Goal: Understand process/instructions: Learn how to perform a task or action

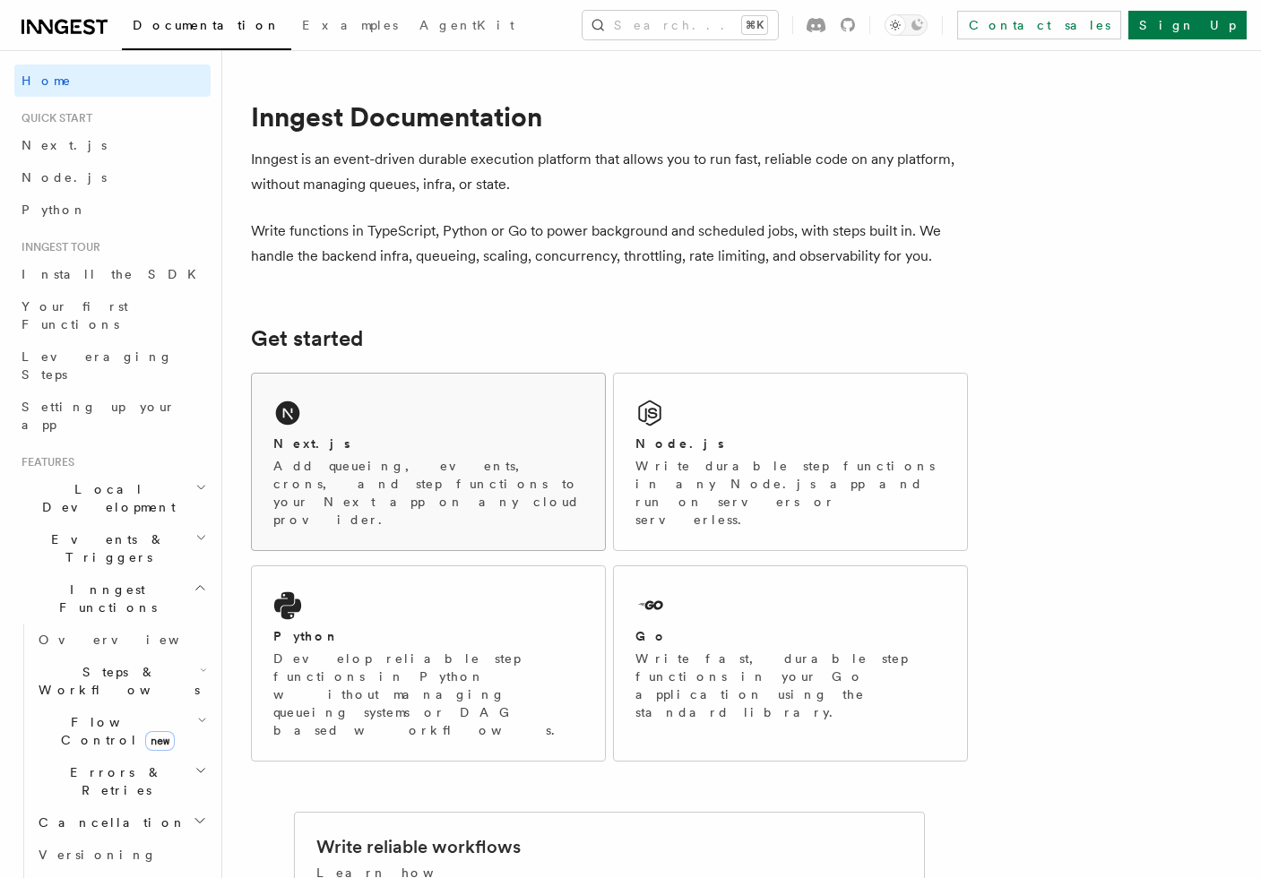
click at [372, 467] on p "Add queueing, events, crons, and step functions to your Next app on any cloud p…" at bounding box center [428, 493] width 310 height 72
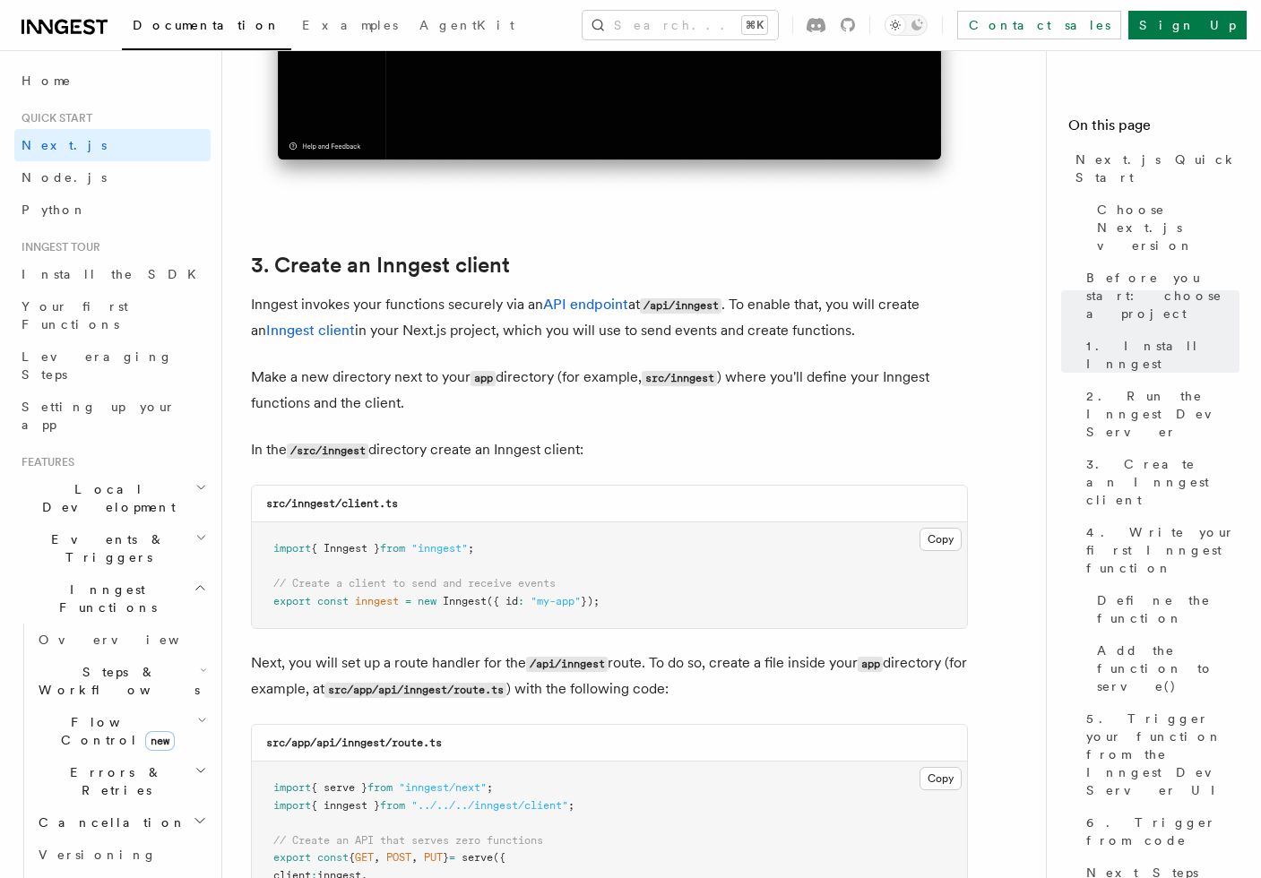
scroll to position [1983, 0]
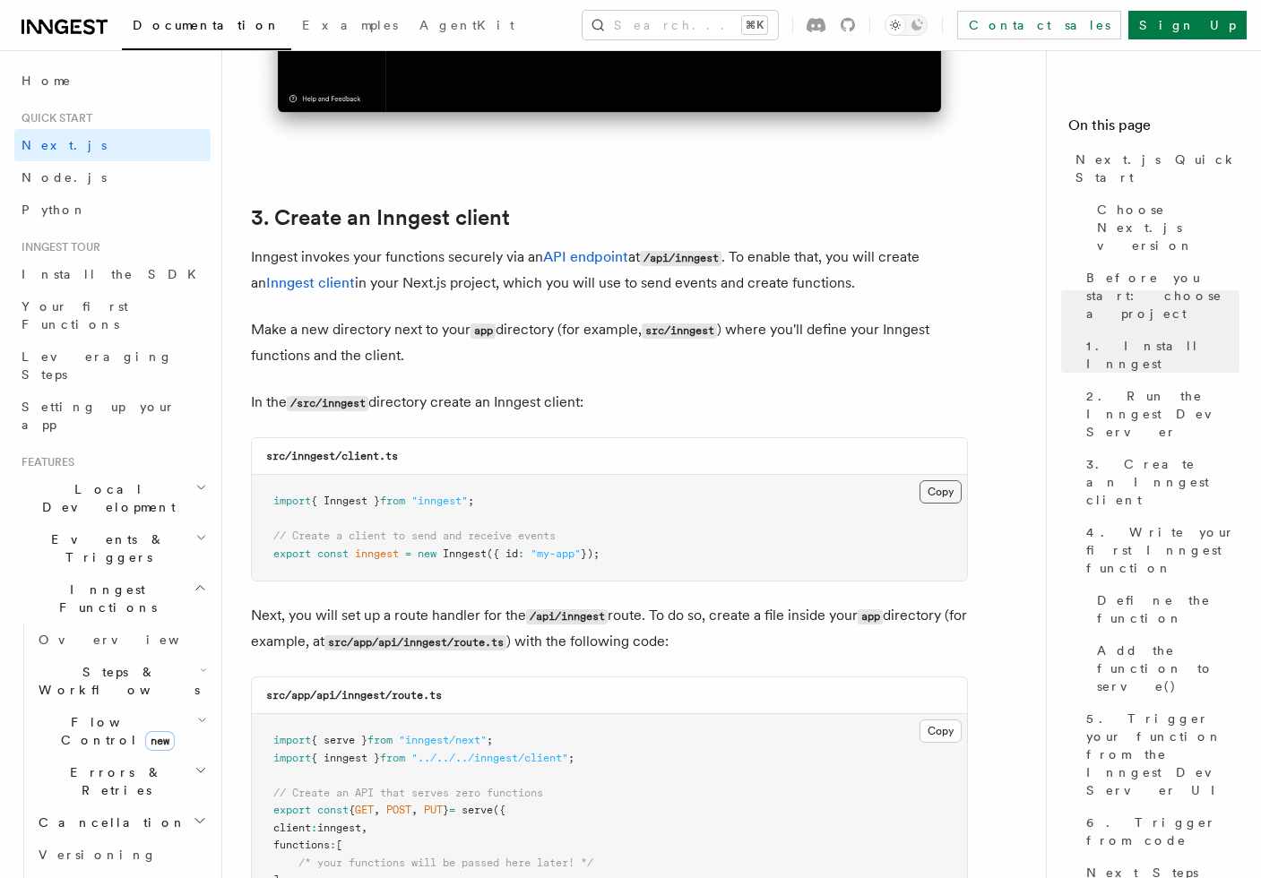
click at [938, 495] on button "Copy Copied" at bounding box center [941, 491] width 42 height 23
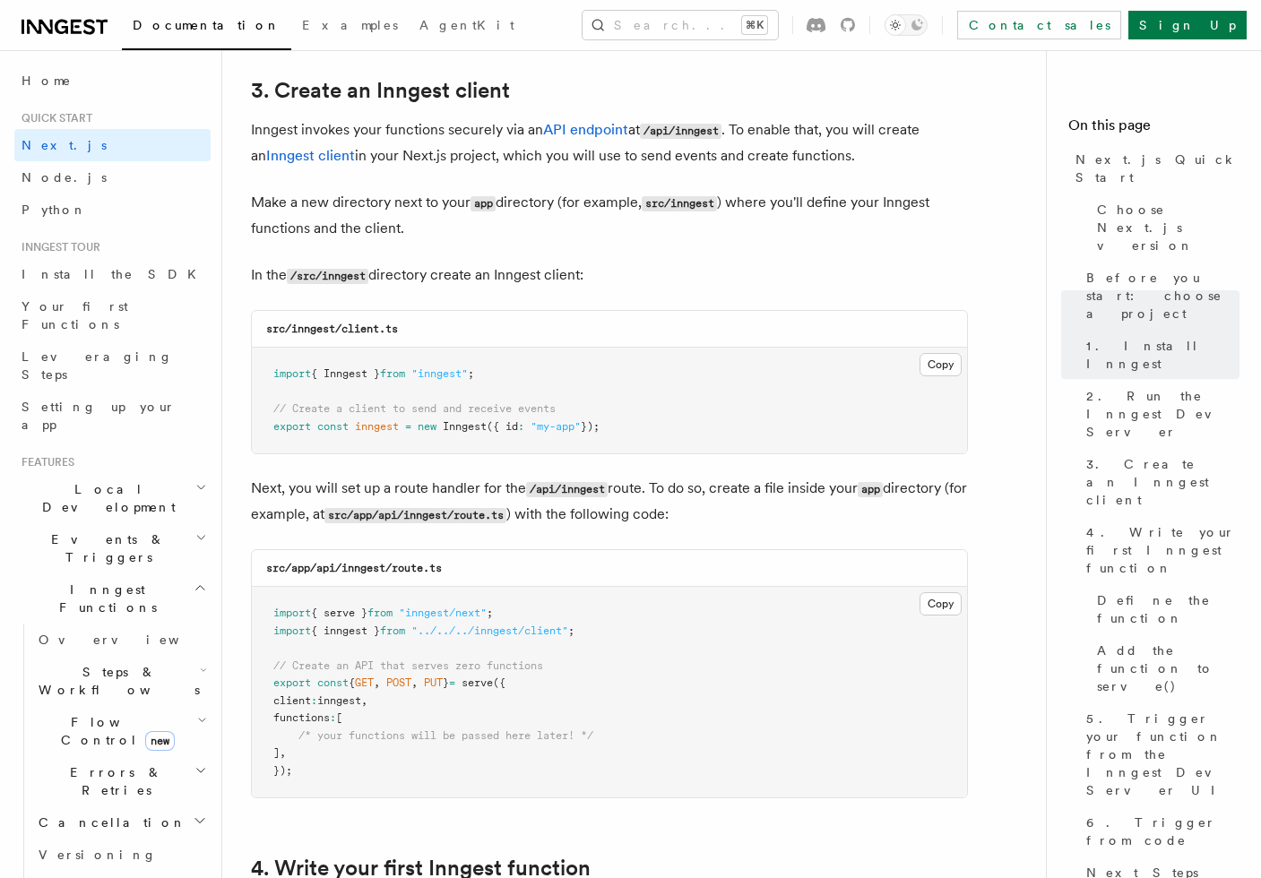
scroll to position [2111, 0]
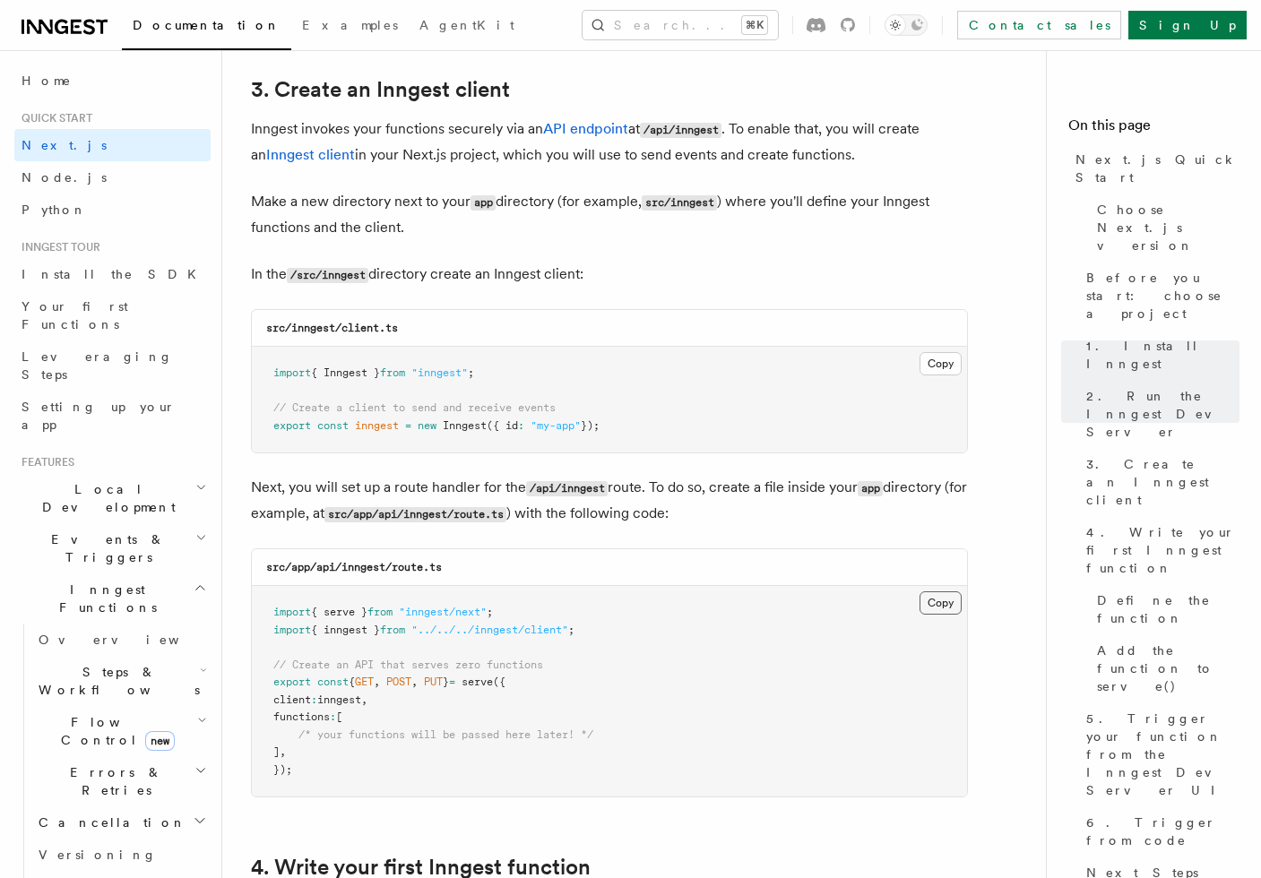
click at [939, 608] on button "Copy Copied" at bounding box center [941, 603] width 42 height 23
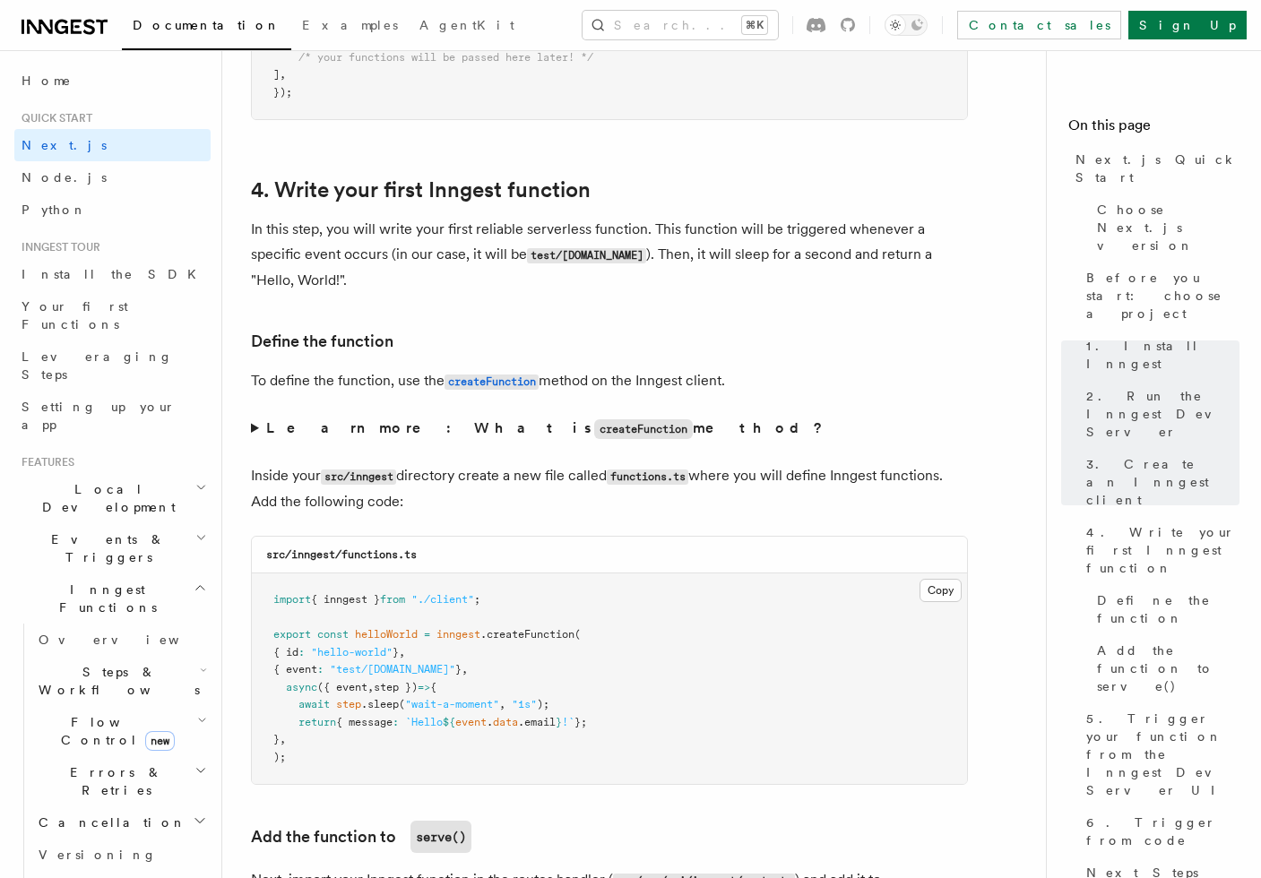
scroll to position [2794, 0]
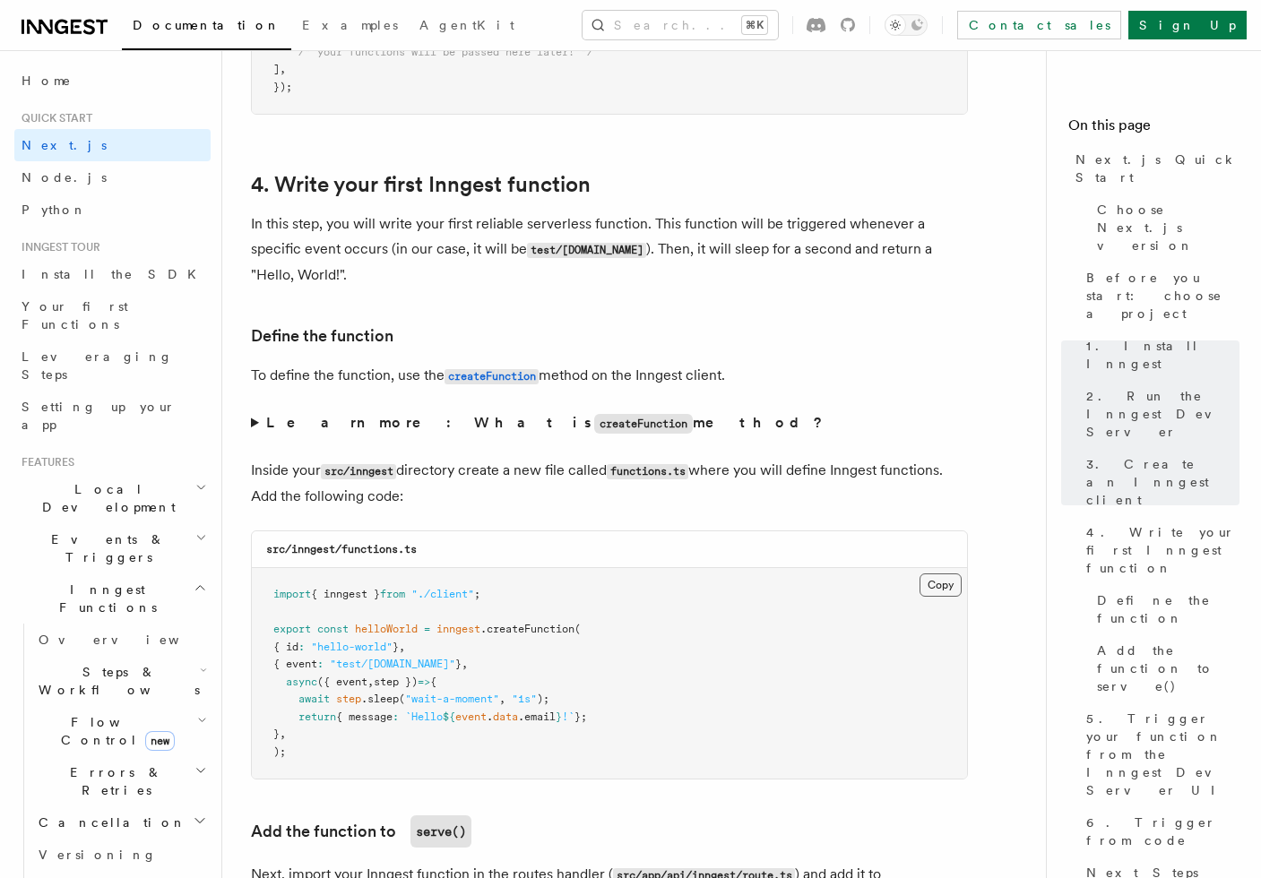
click at [937, 592] on button "Copy Copied" at bounding box center [941, 585] width 42 height 23
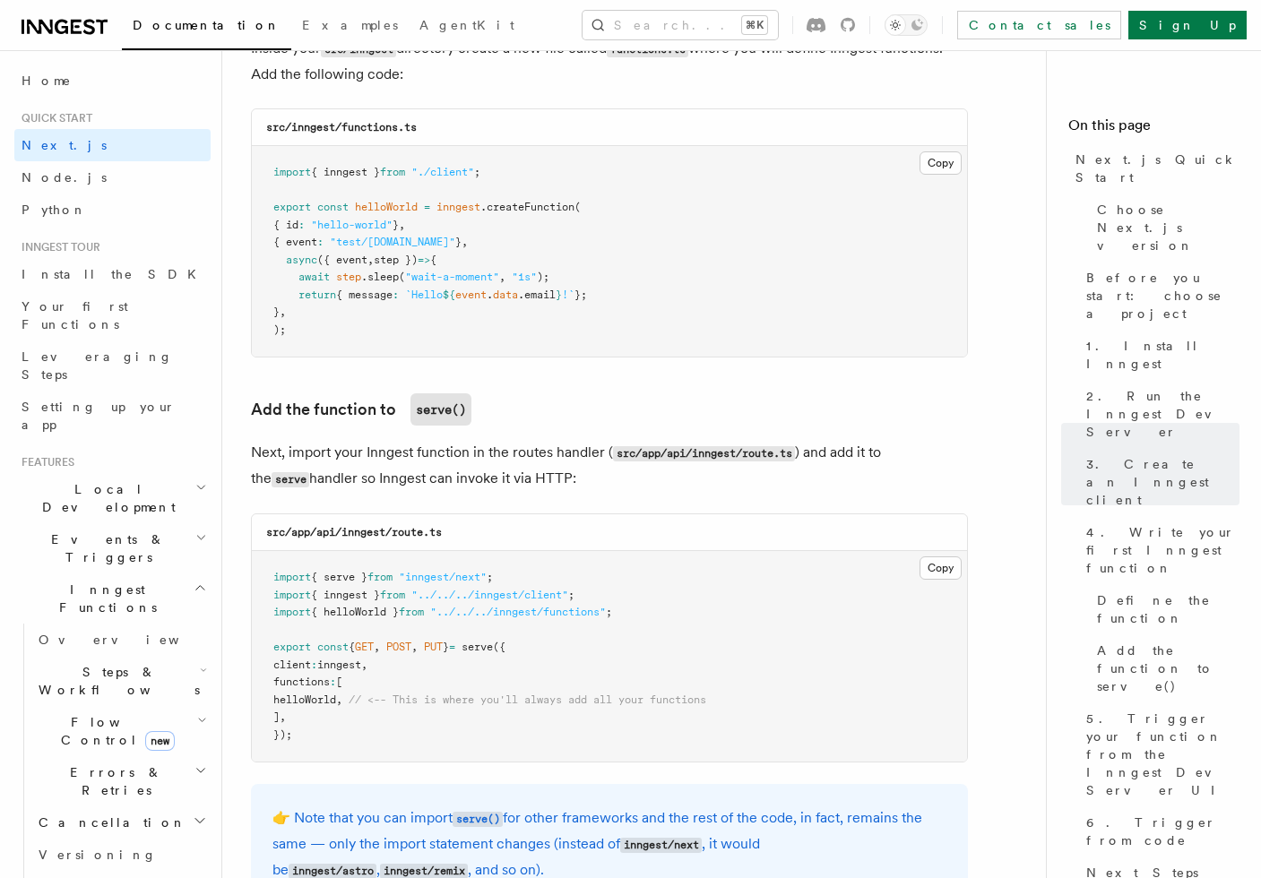
scroll to position [3266, 0]
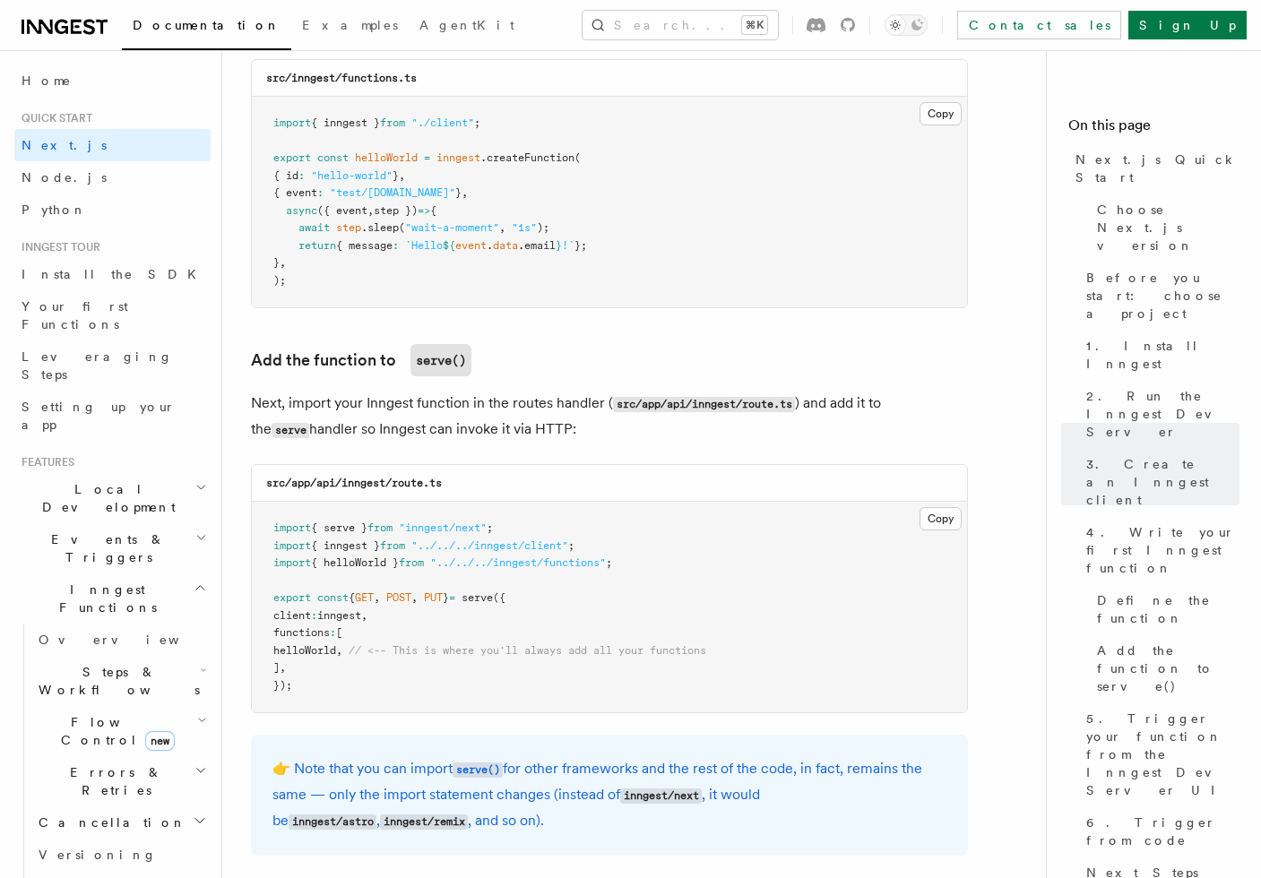
click at [487, 532] on span ""inngest/next"" at bounding box center [443, 528] width 88 height 13
click at [943, 521] on button "Copy Copied" at bounding box center [941, 518] width 42 height 23
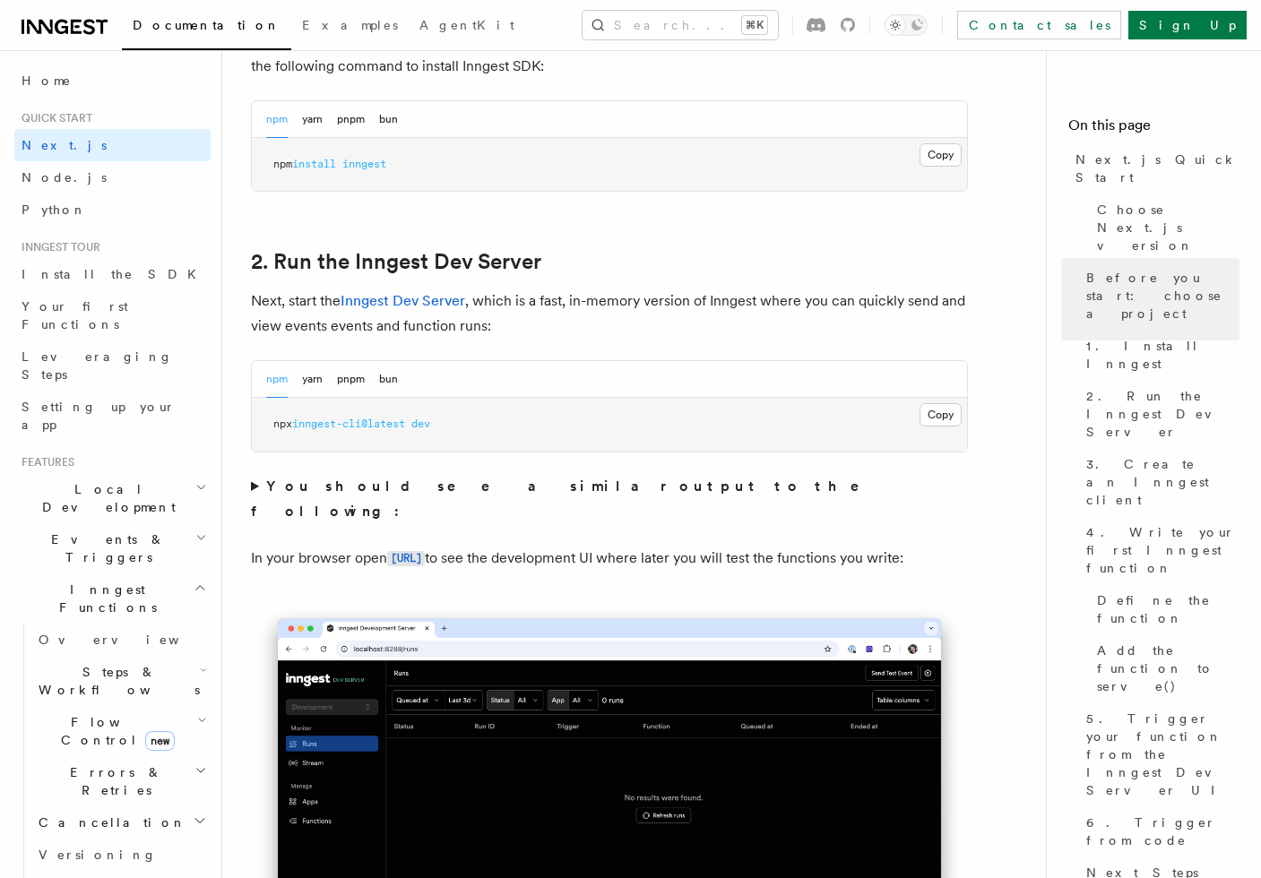
scroll to position [1178, 0]
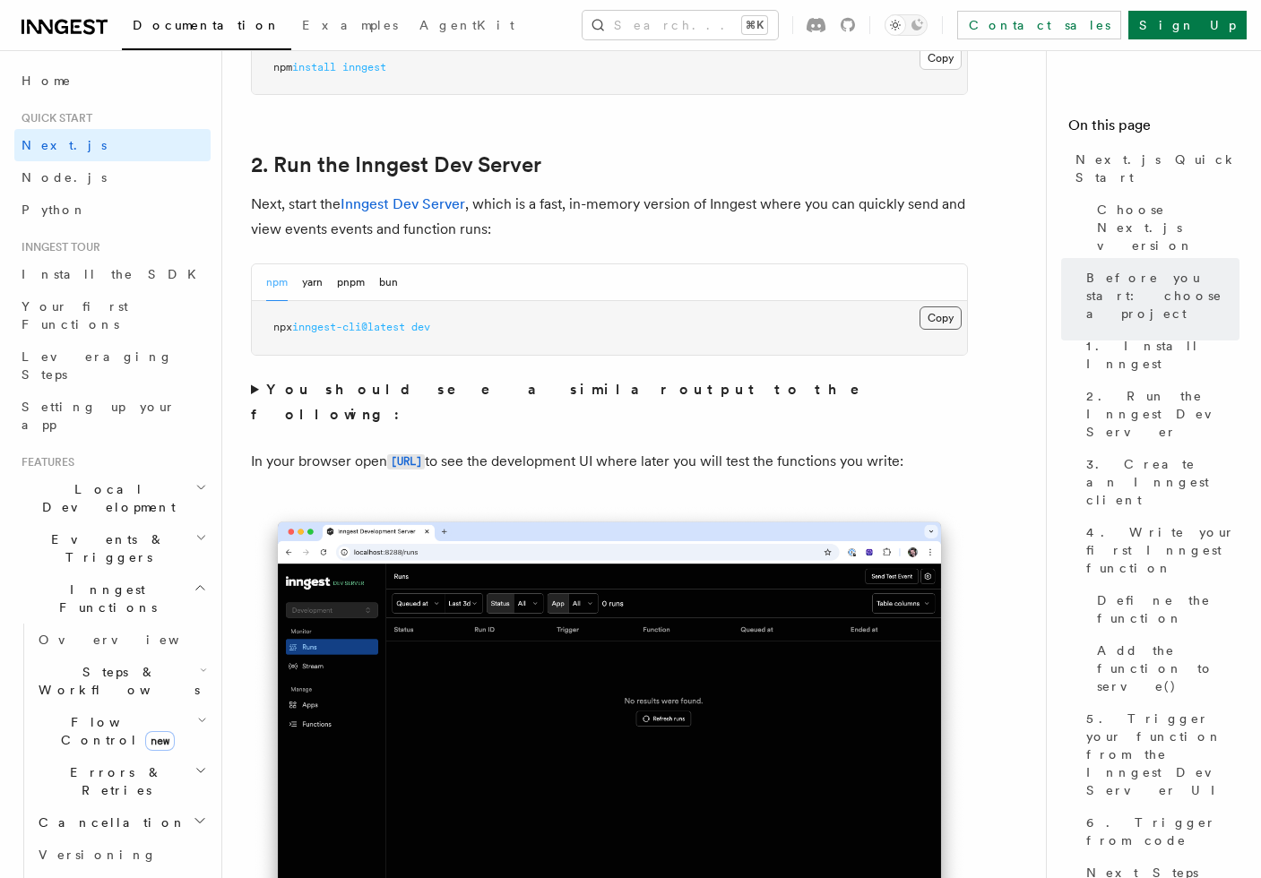
click at [939, 312] on button "Copy Copied" at bounding box center [941, 318] width 42 height 23
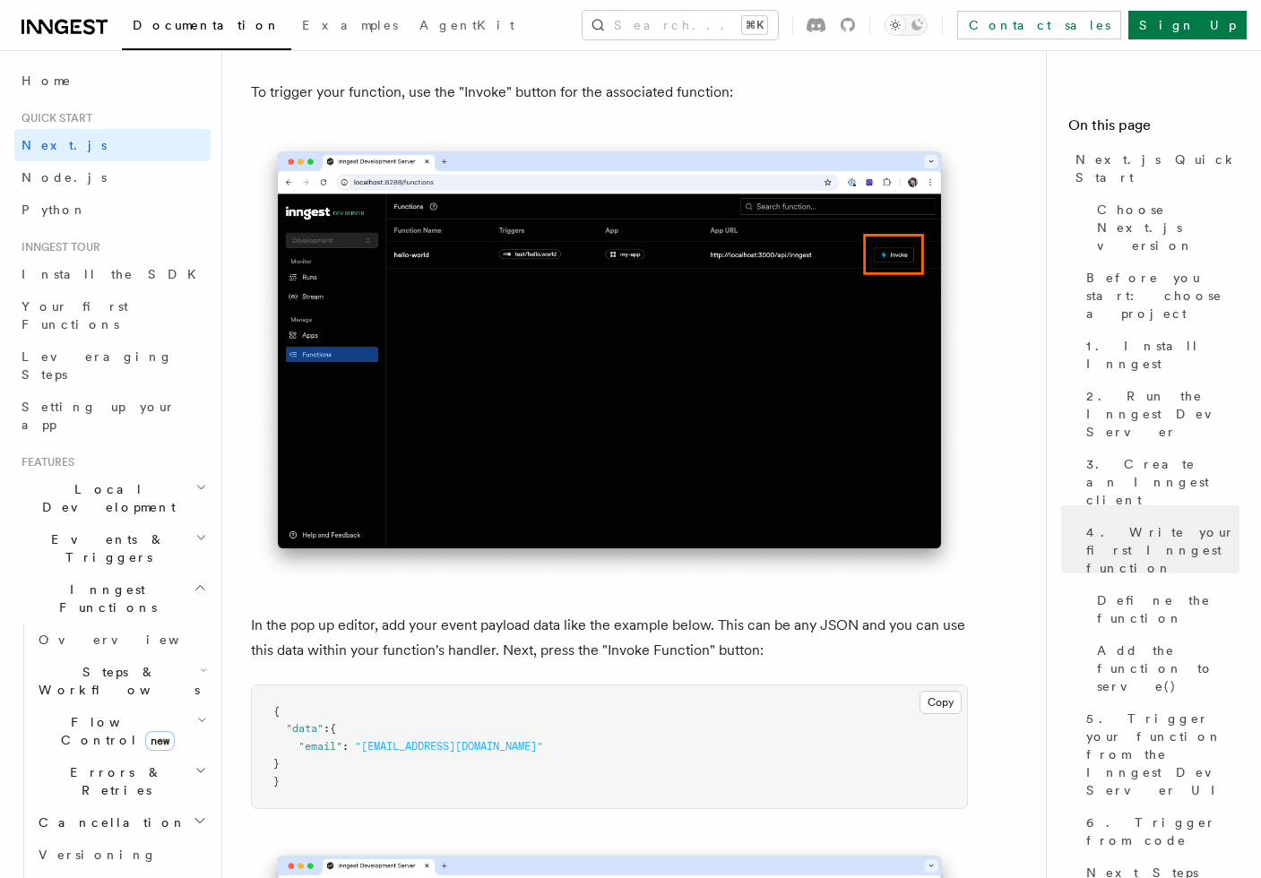
scroll to position [5088, 0]
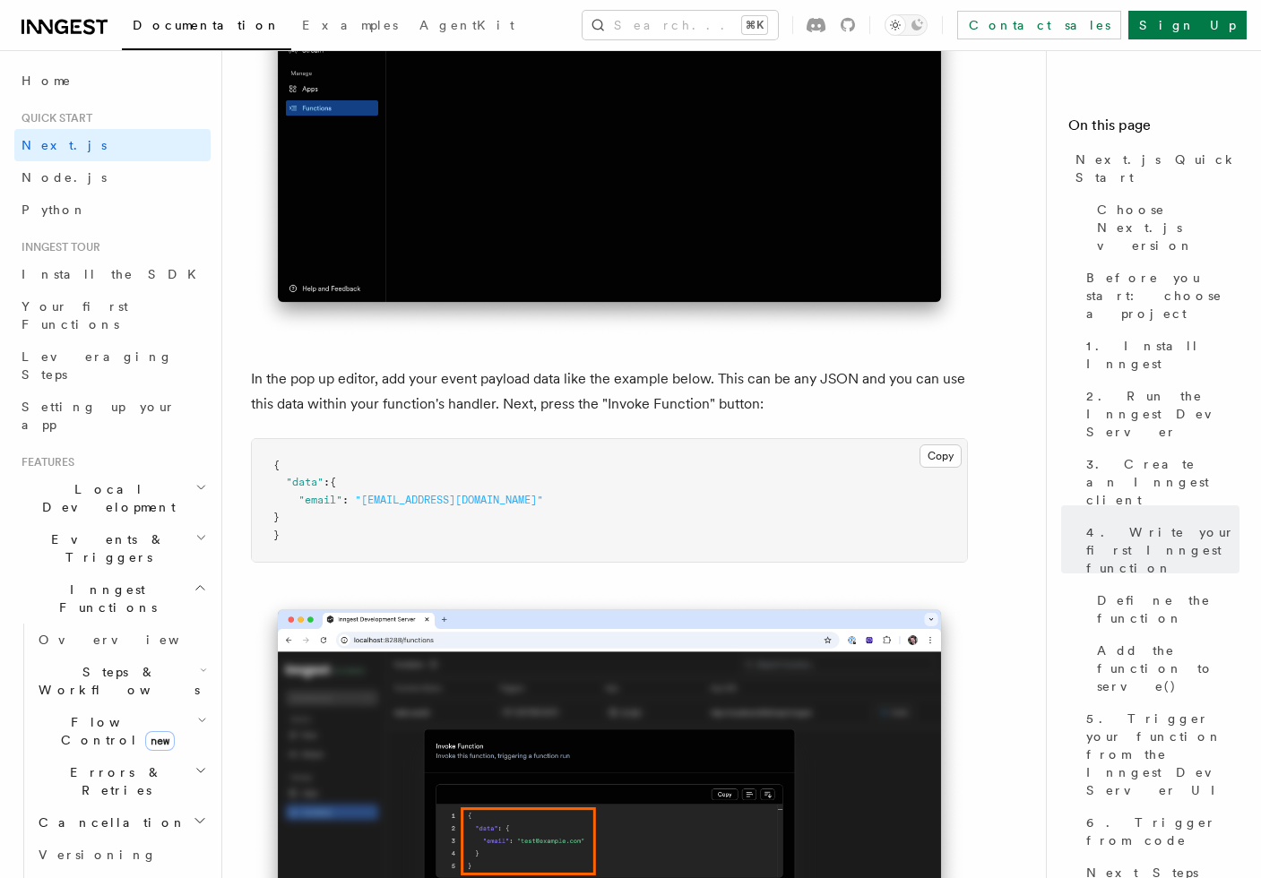
click at [345, 506] on span ":" at bounding box center [345, 500] width 6 height 13
click at [946, 462] on button "Copy Copied" at bounding box center [941, 456] width 42 height 23
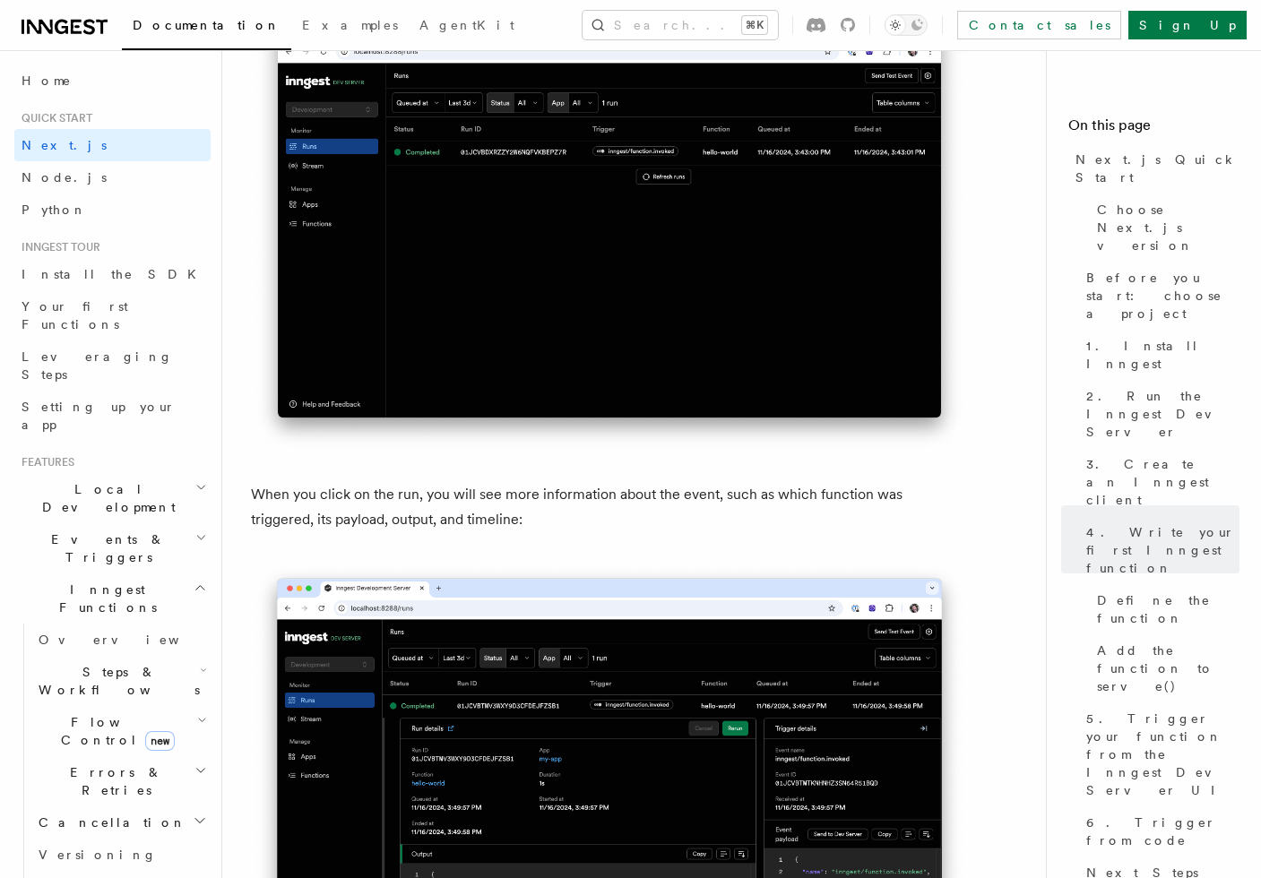
scroll to position [6431, 0]
